Goal: Task Accomplishment & Management: Manage account settings

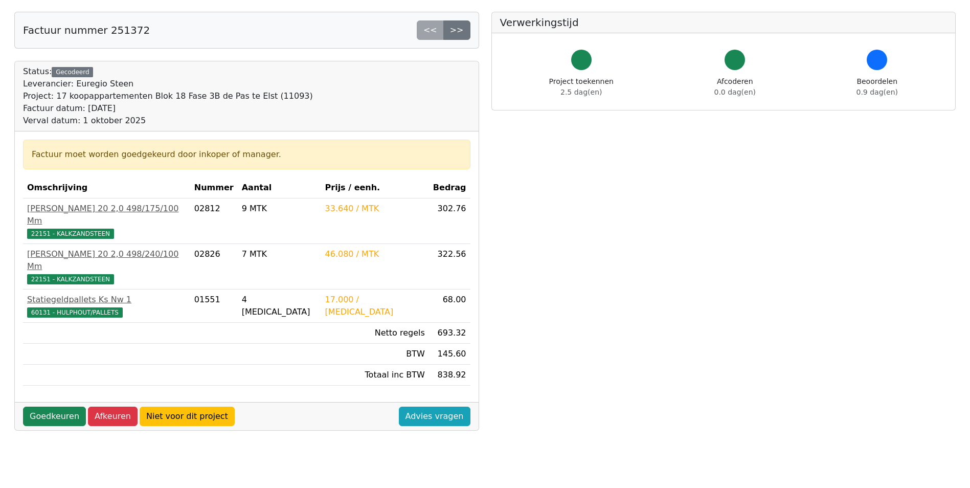
scroll to position [102, 0]
click at [52, 407] on link "Goedkeuren" at bounding box center [54, 416] width 63 height 19
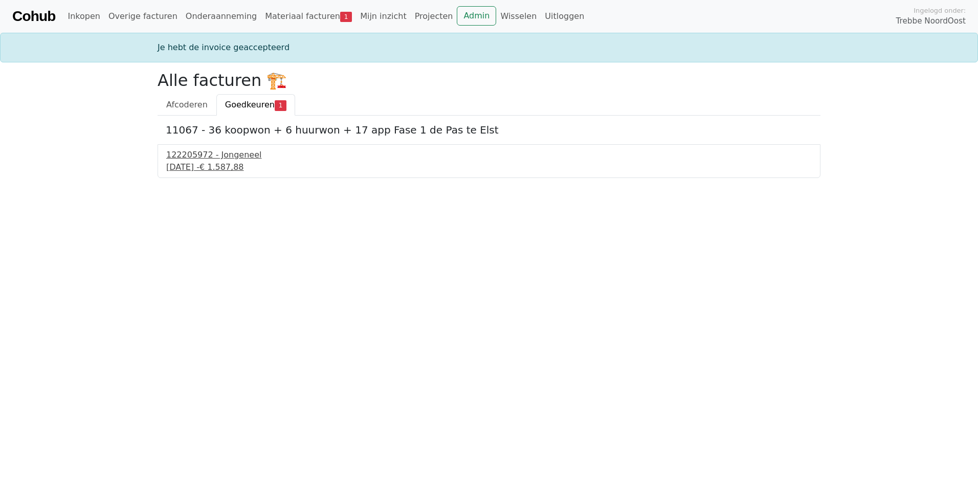
click at [213, 165] on div "25 september 2025 - € 1.587,88" at bounding box center [488, 167] width 645 height 12
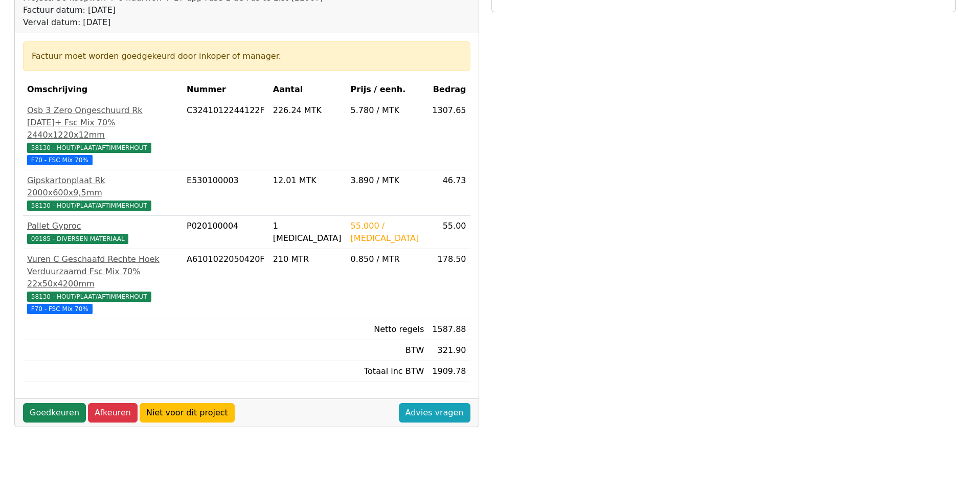
scroll to position [153, 0]
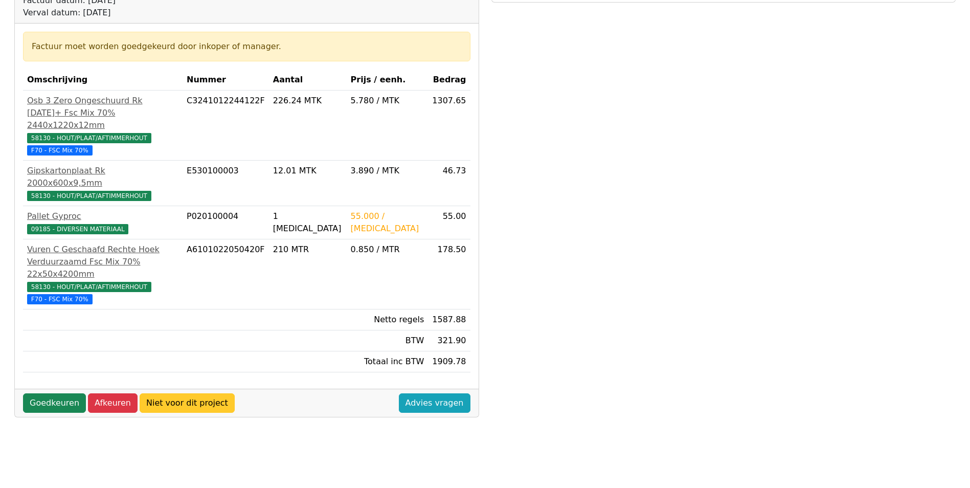
click at [186, 393] on link "Niet voor dit project" at bounding box center [187, 402] width 95 height 19
